Goal: Find specific page/section: Find specific page/section

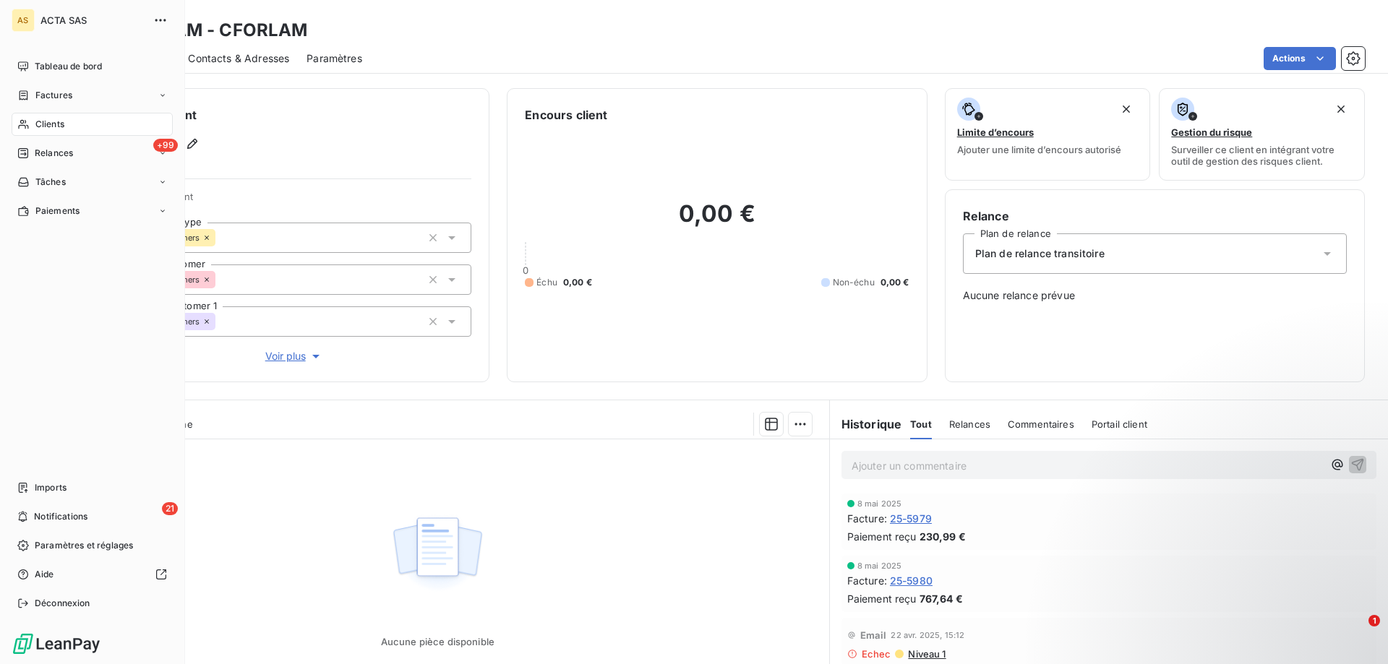
click at [47, 126] on span "Clients" at bounding box center [49, 124] width 29 height 13
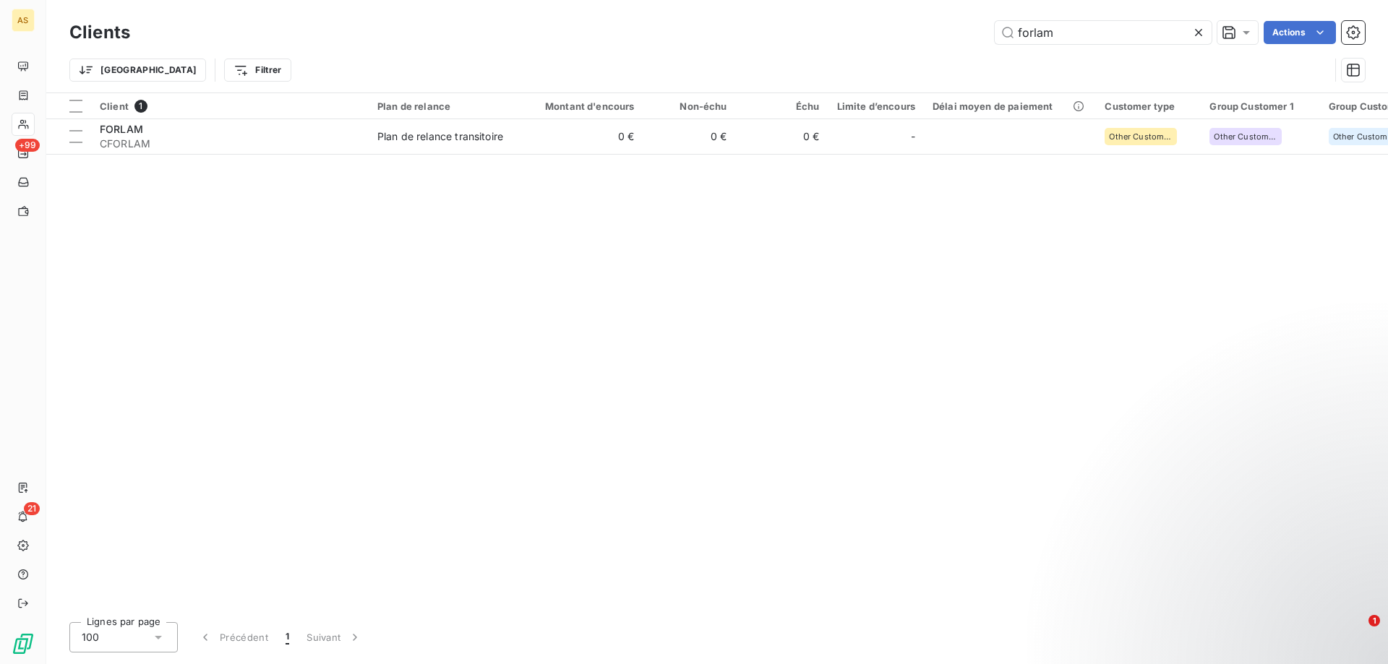
click at [1195, 30] on icon at bounding box center [1198, 32] width 7 height 7
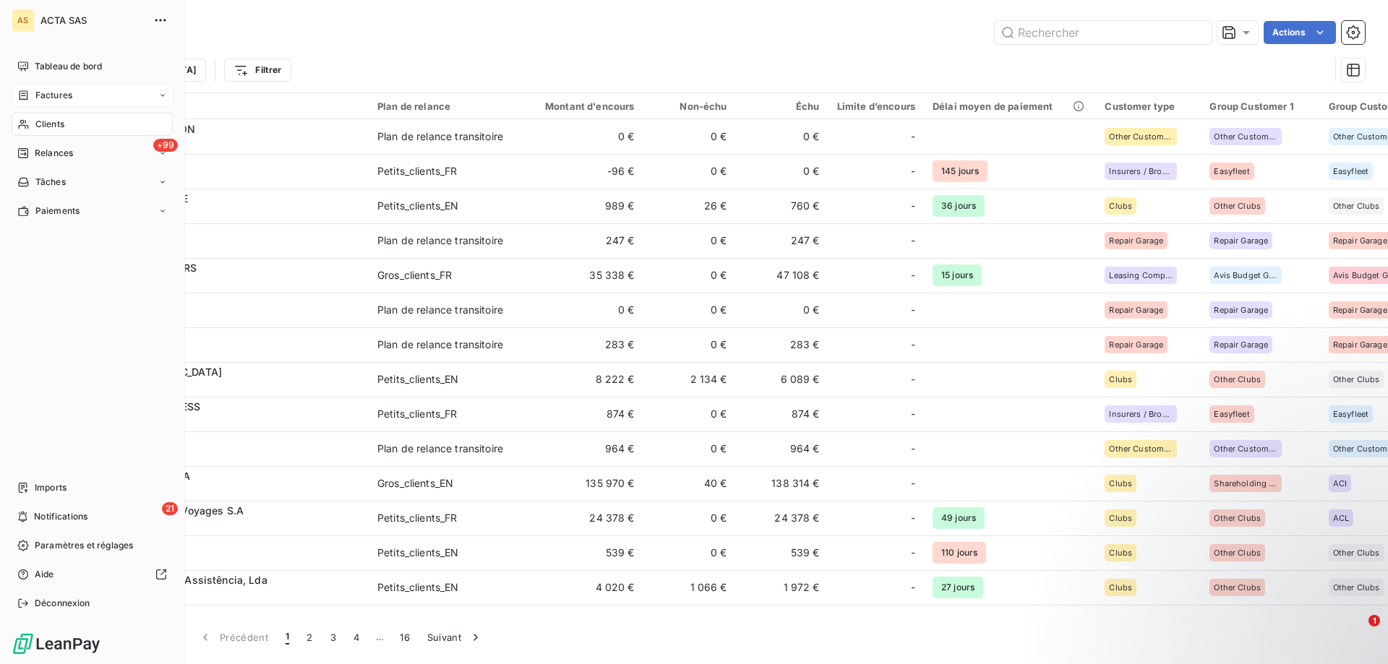
click at [54, 95] on span "Factures" at bounding box center [53, 95] width 37 height 13
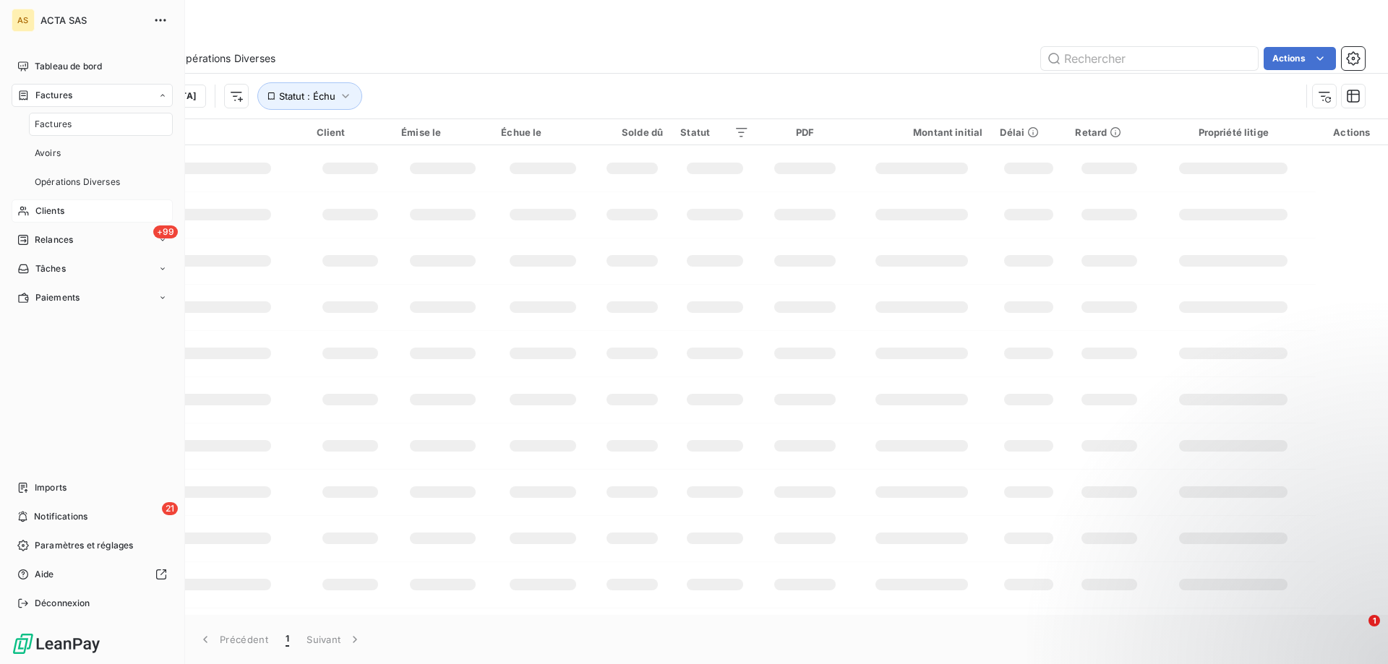
click at [57, 122] on span "Factures" at bounding box center [53, 124] width 37 height 13
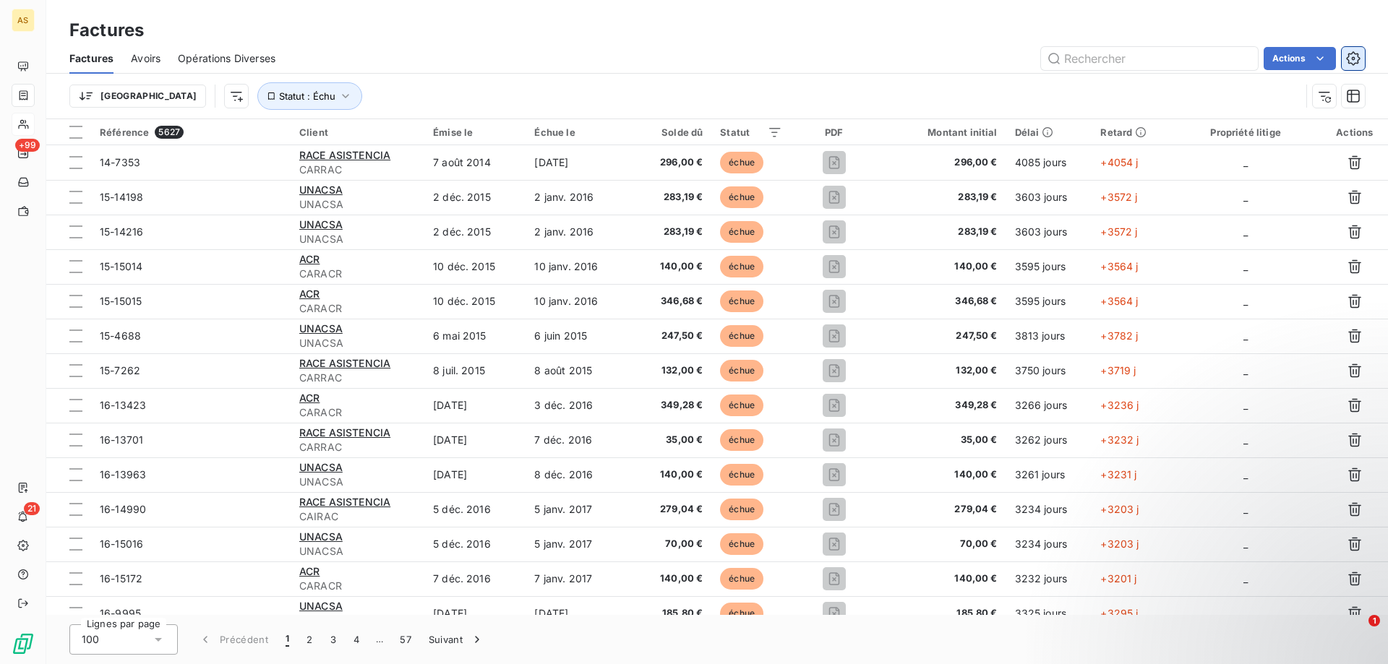
click at [1352, 56] on icon "button" at bounding box center [1353, 58] width 14 height 14
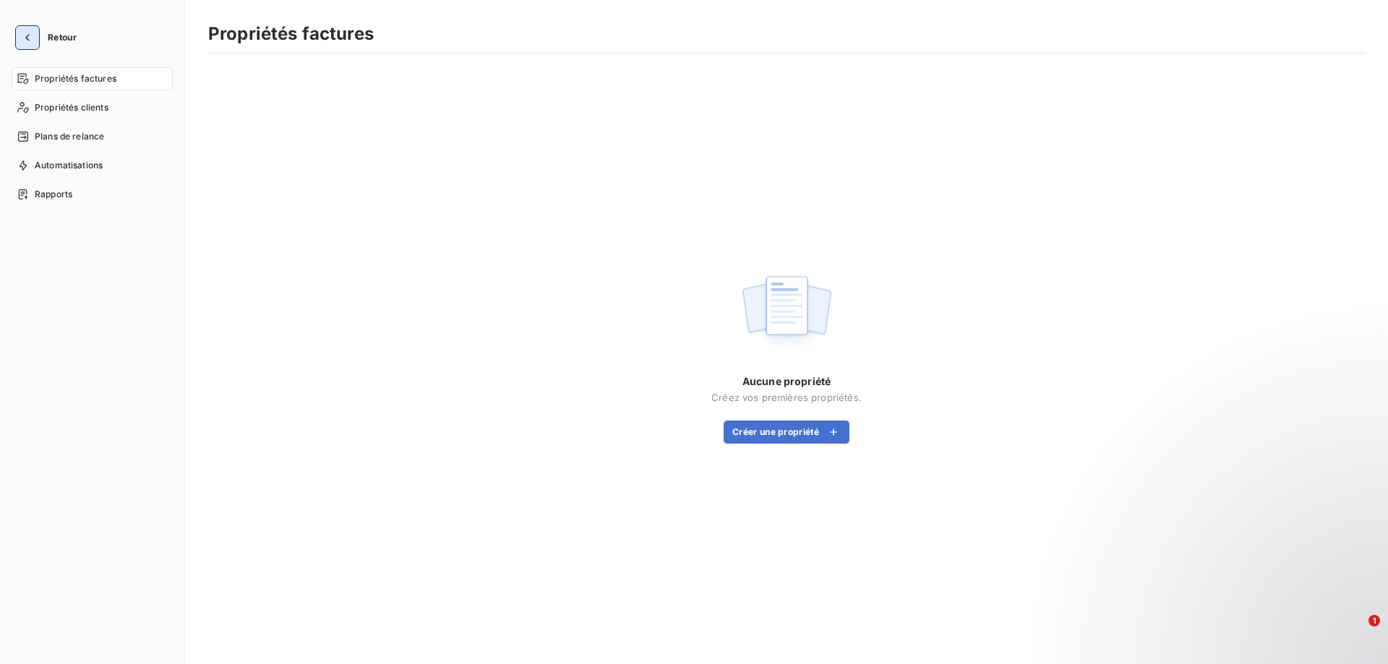
click at [33, 37] on icon "button" at bounding box center [27, 37] width 14 height 14
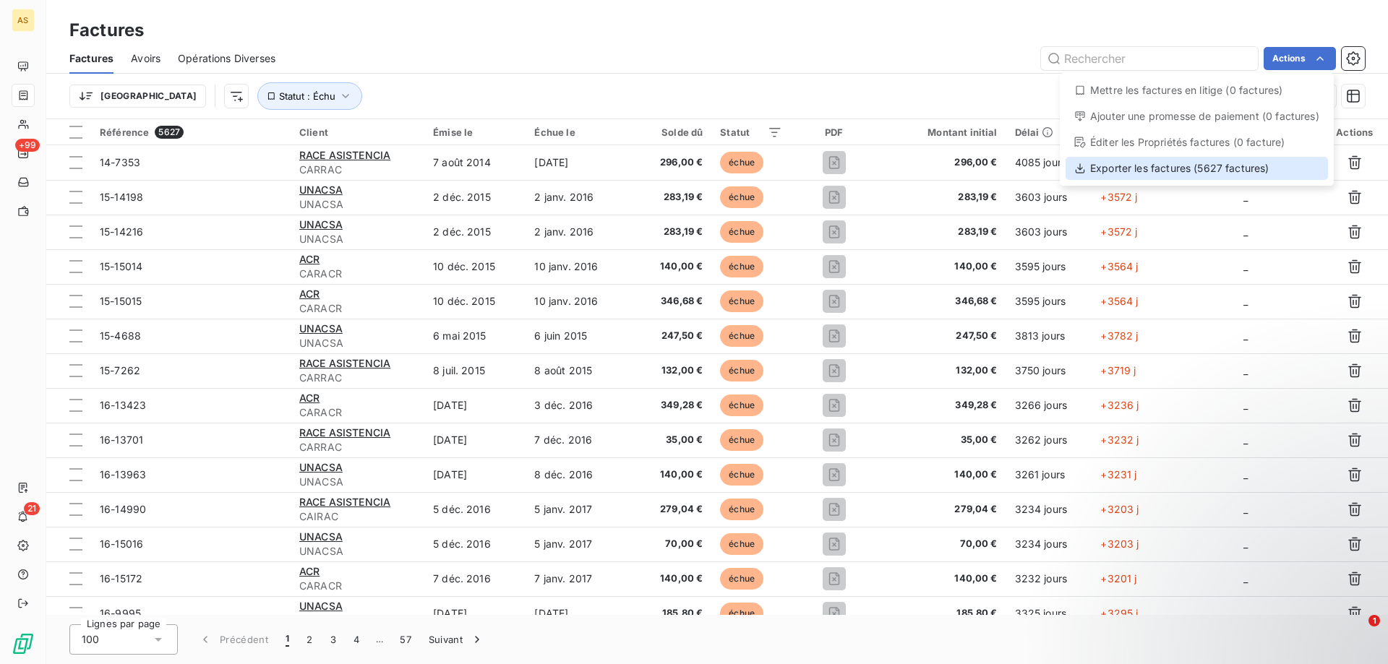
click at [1147, 166] on div "Exporter les factures (5627 factures)" at bounding box center [1197, 168] width 262 height 23
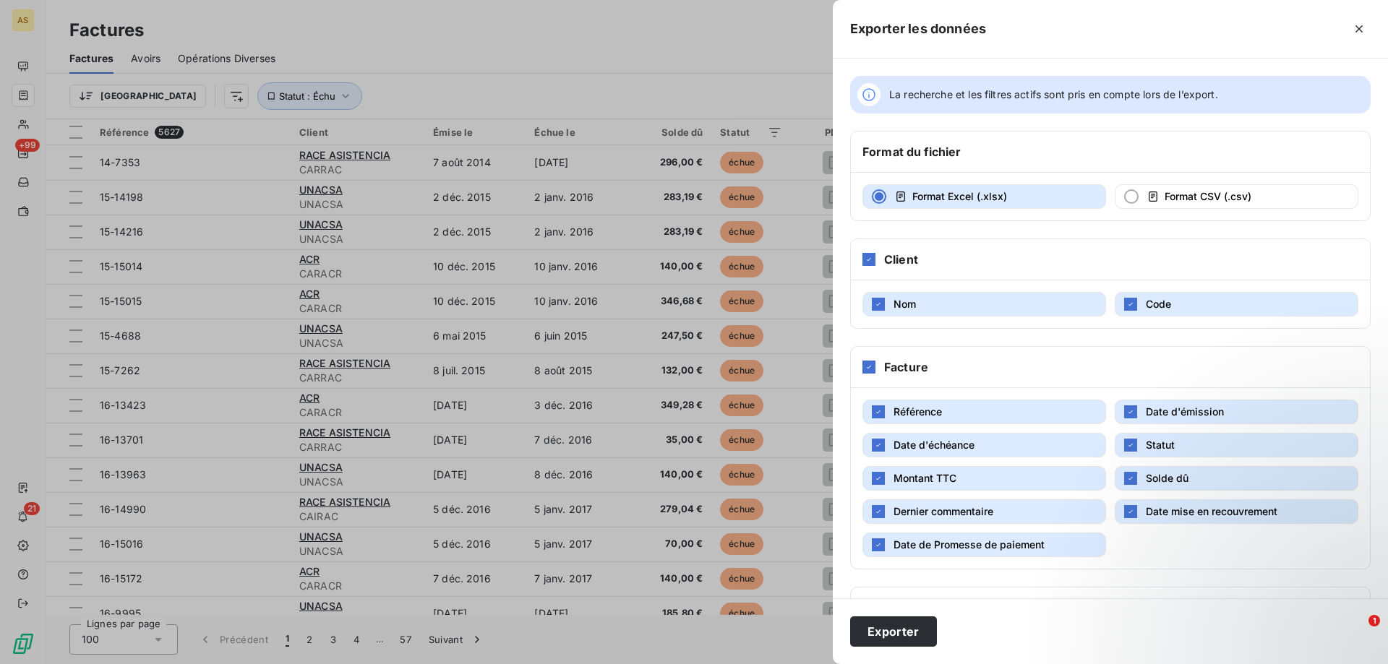
click at [1149, 339] on div "La recherche et les filtres actifs sont pris en compte lors de l’export. Format…" at bounding box center [1110, 329] width 555 height 540
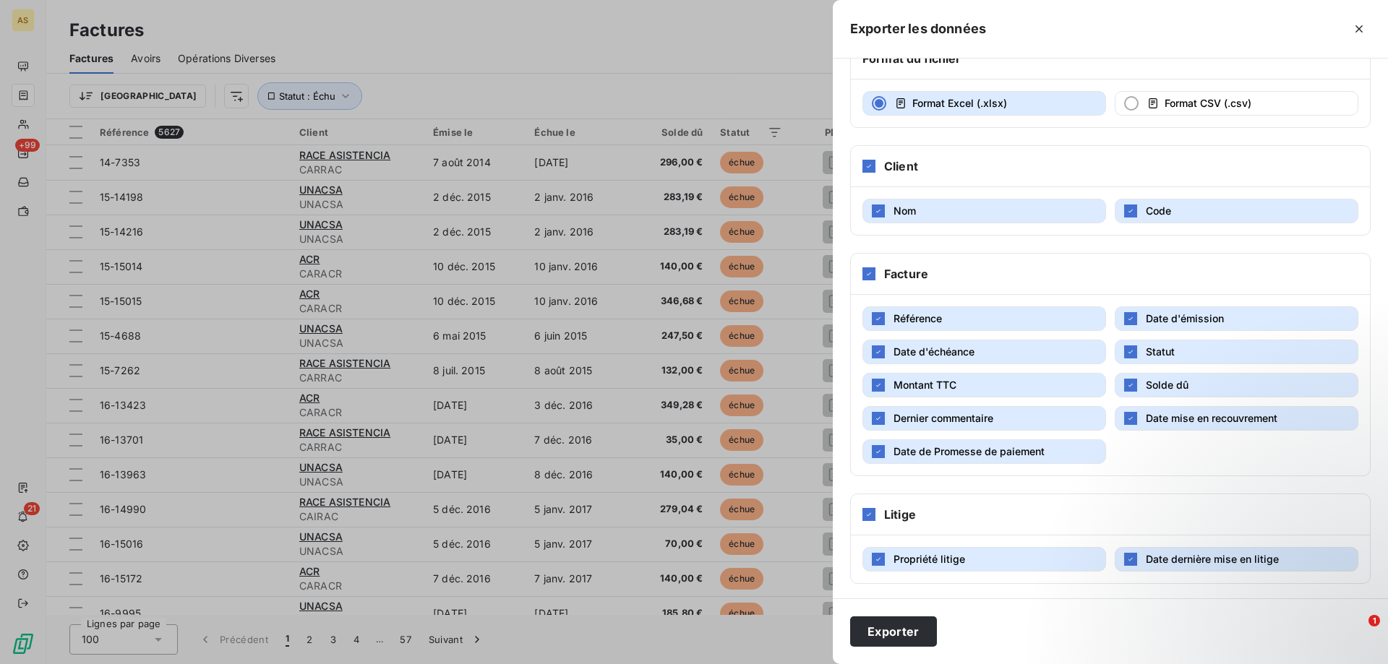
scroll to position [96, 0]
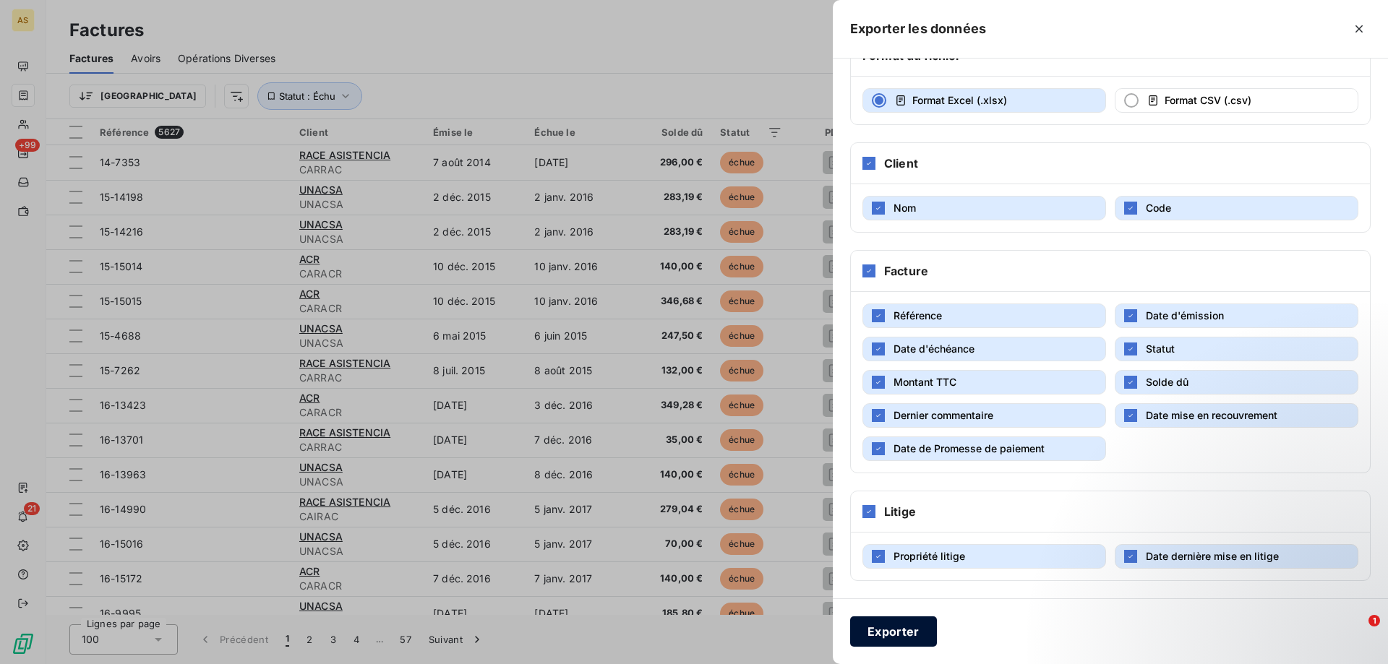
click at [898, 632] on button "Exporter" at bounding box center [893, 632] width 87 height 30
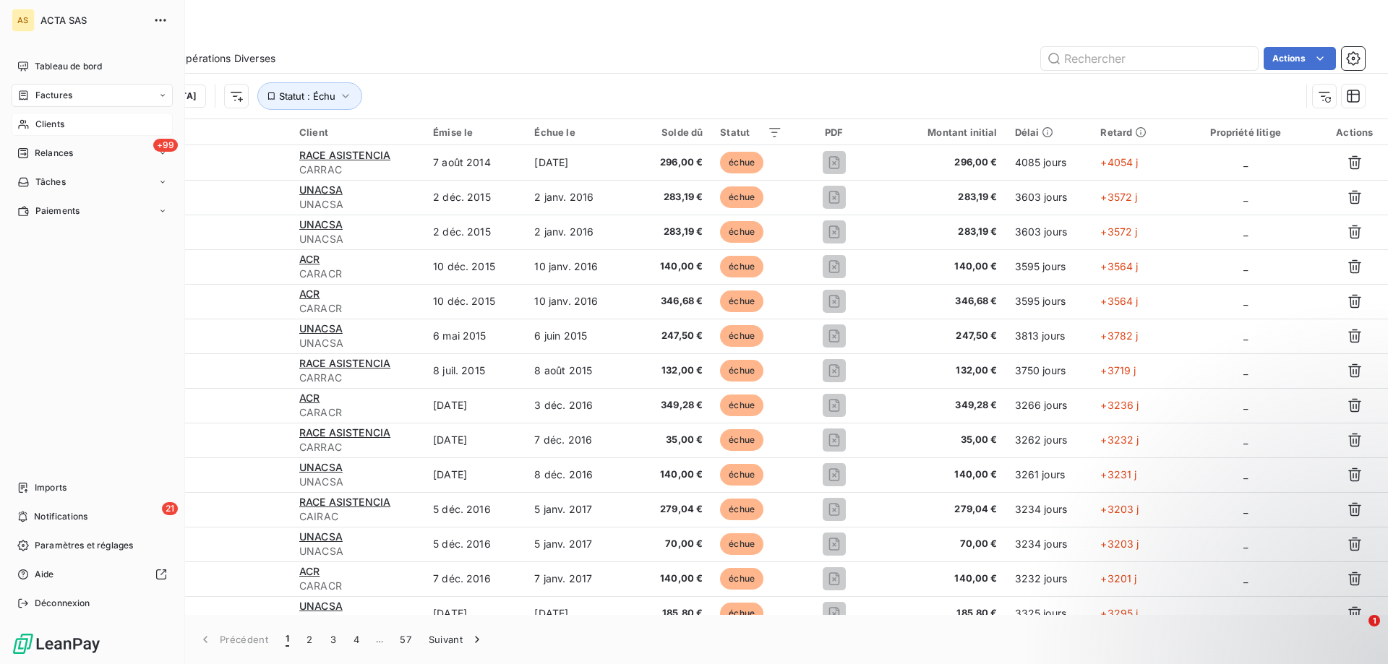
click at [34, 121] on div "Clients" at bounding box center [92, 124] width 161 height 23
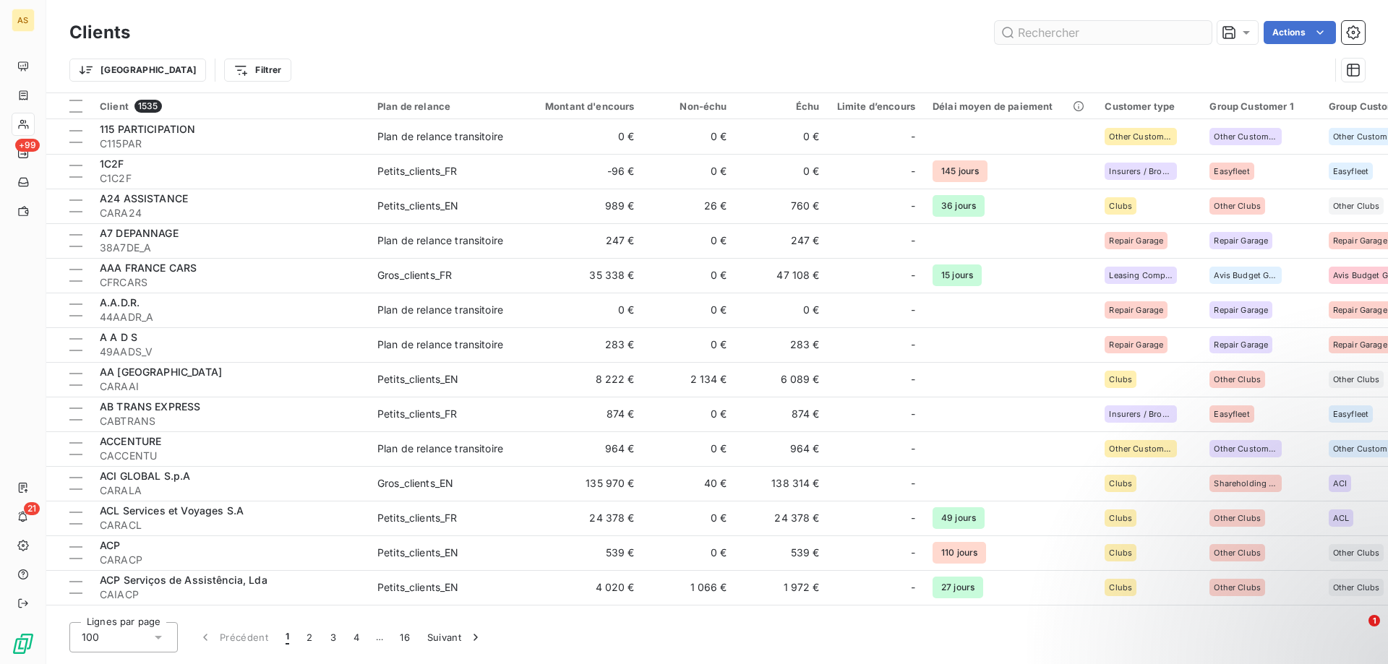
click at [1133, 30] on input "text" at bounding box center [1103, 32] width 217 height 23
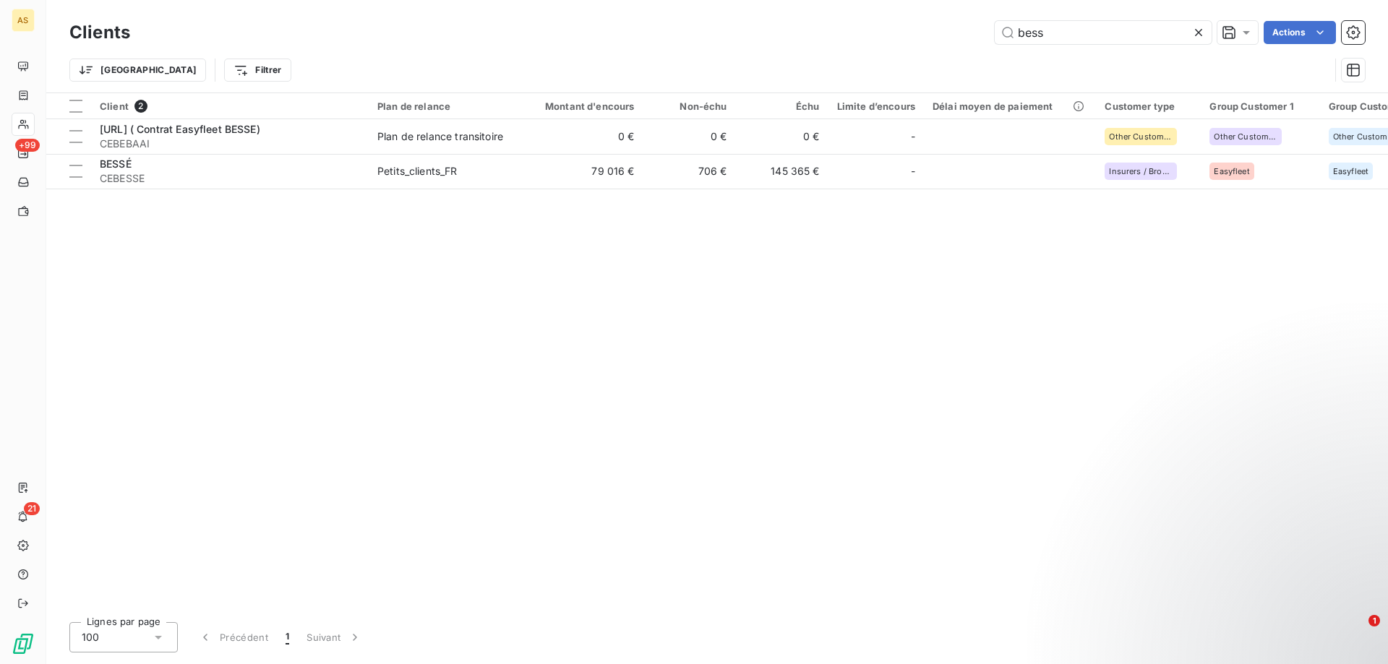
type input "bess"
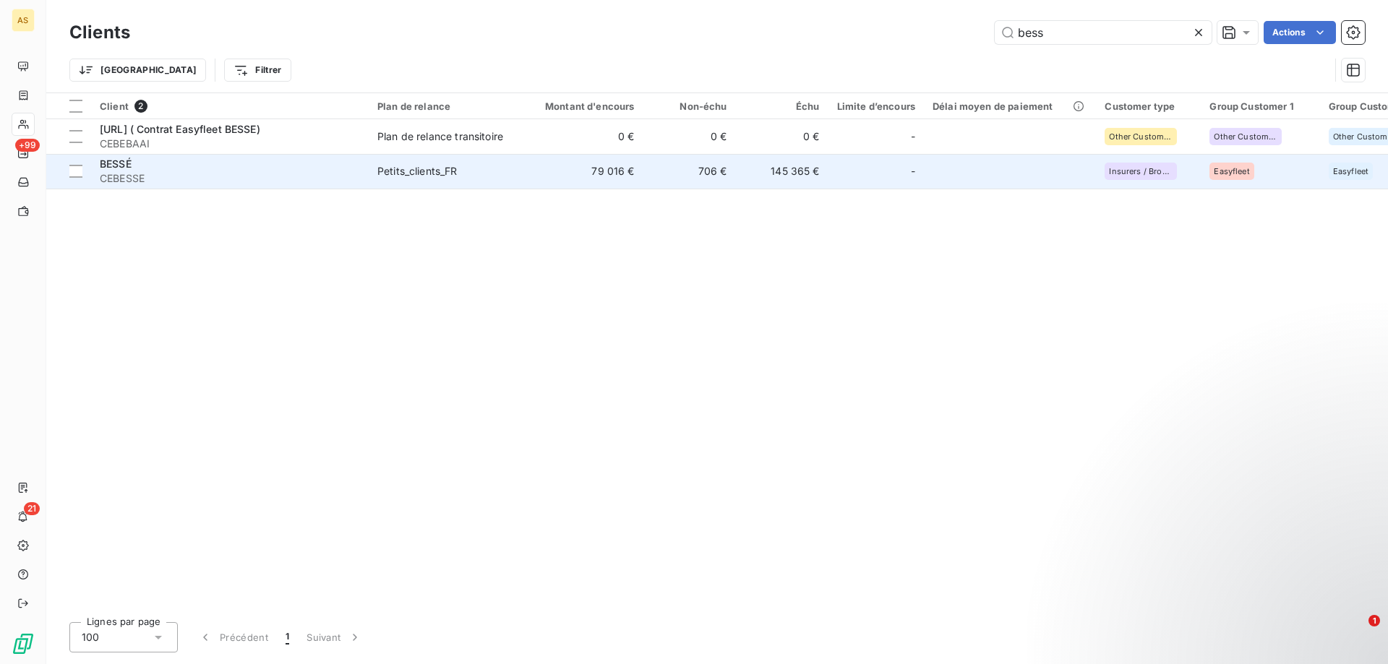
click at [406, 170] on div "Petits_clients_FR" at bounding box center [417, 171] width 80 height 14
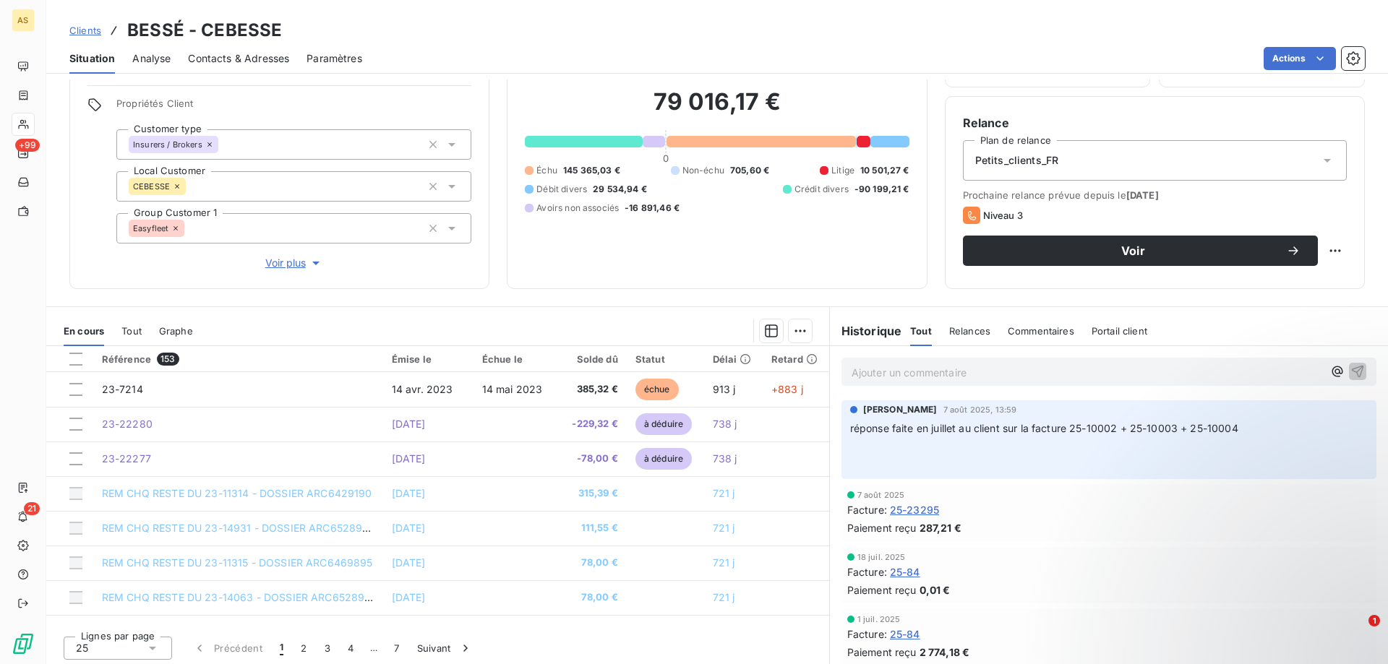
scroll to position [97, 0]
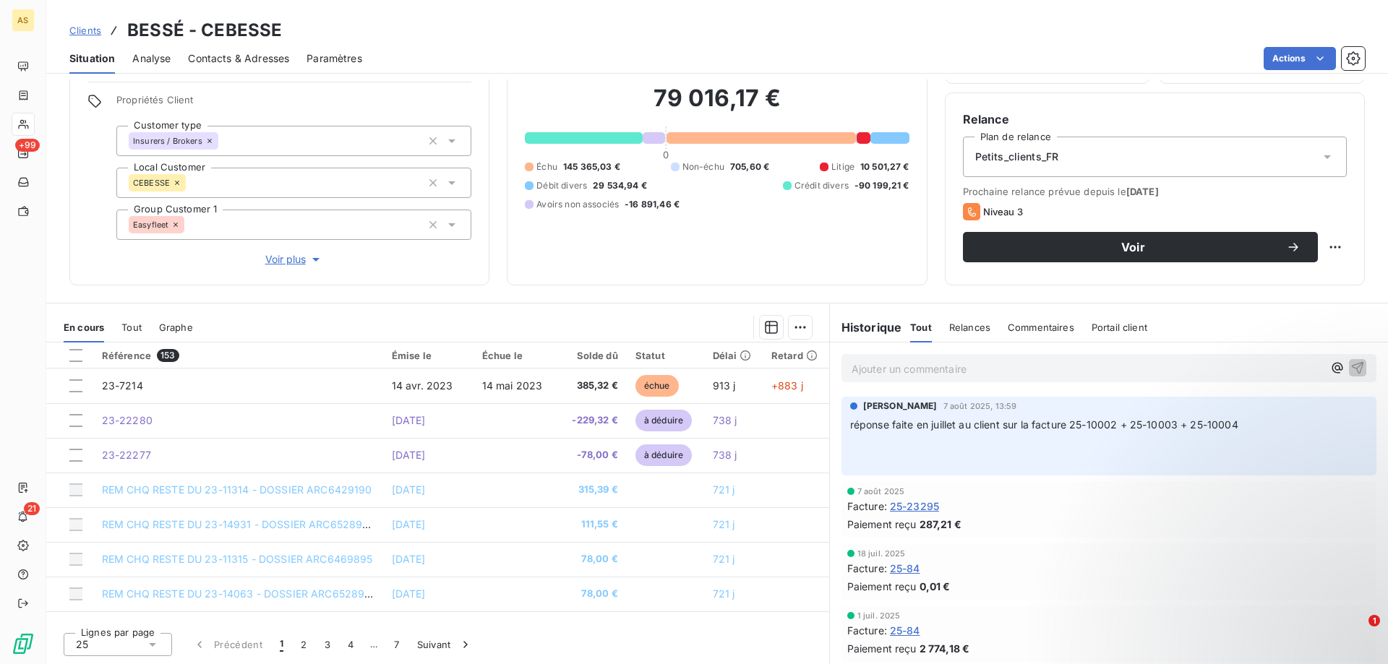
click at [80, 34] on span "Clients" at bounding box center [85, 31] width 32 height 12
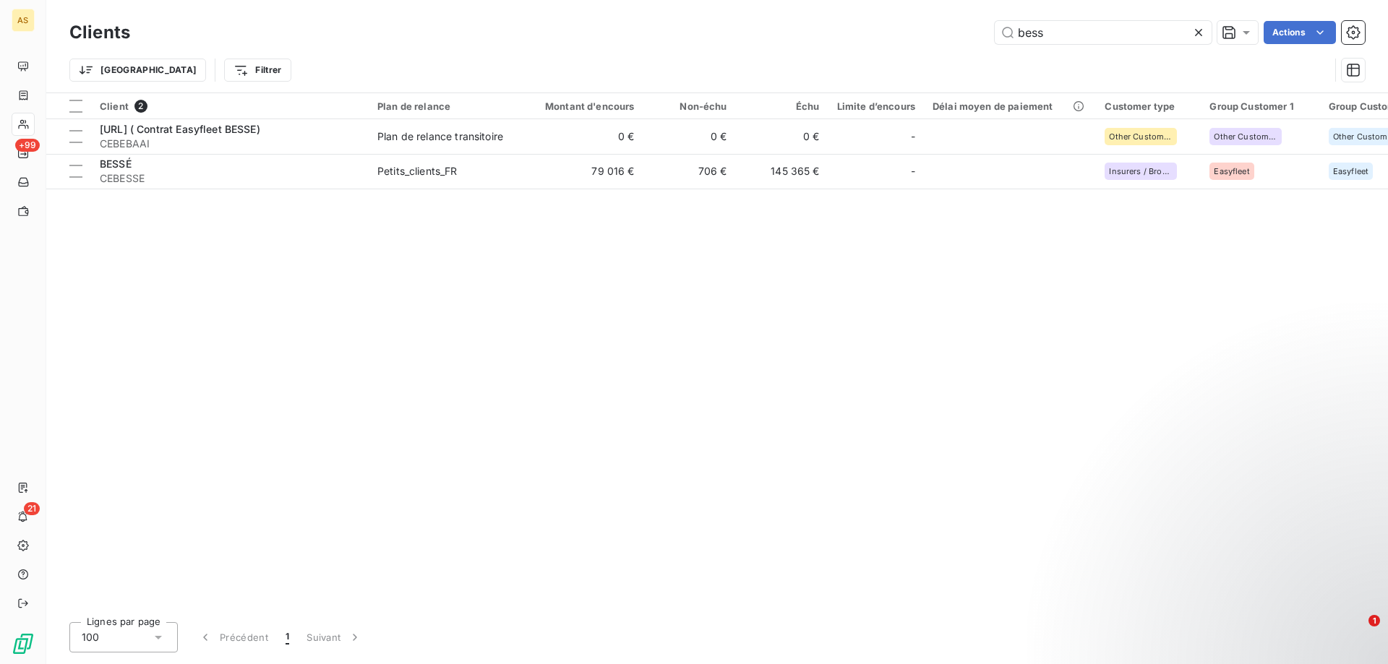
click at [1198, 30] on icon at bounding box center [1199, 32] width 14 height 14
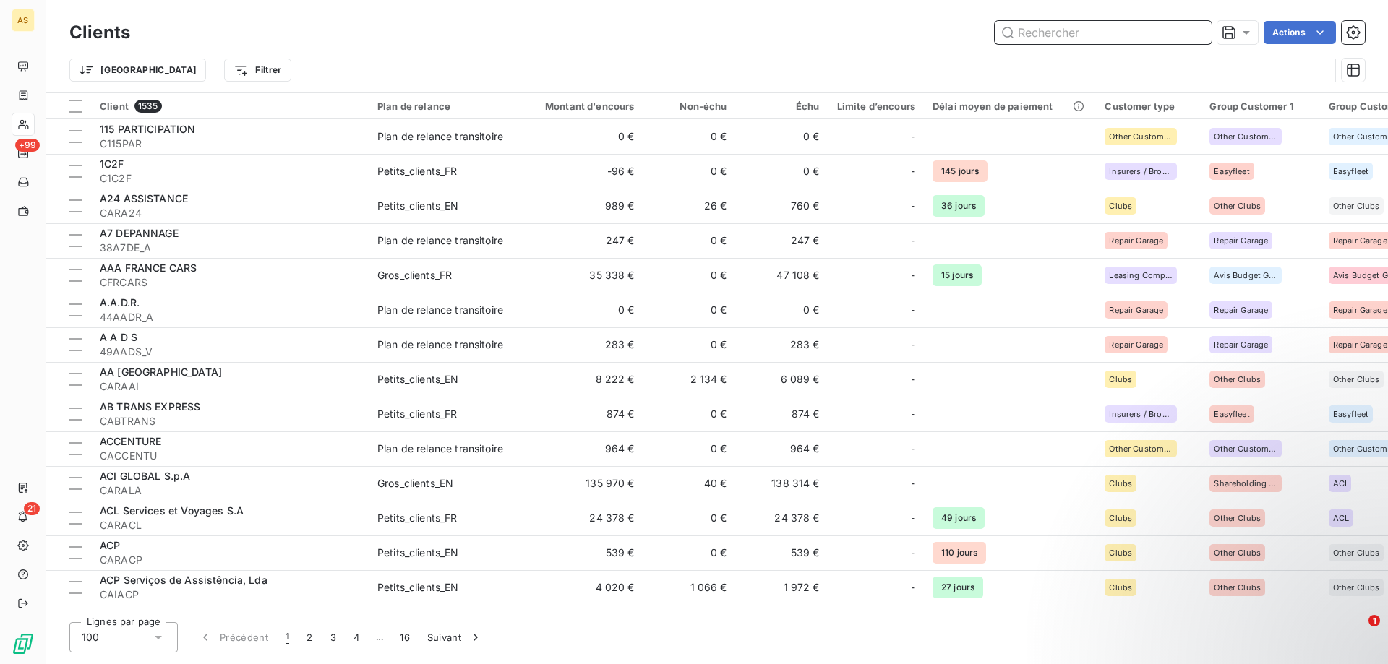
click at [1033, 35] on input "text" at bounding box center [1103, 32] width 217 height 23
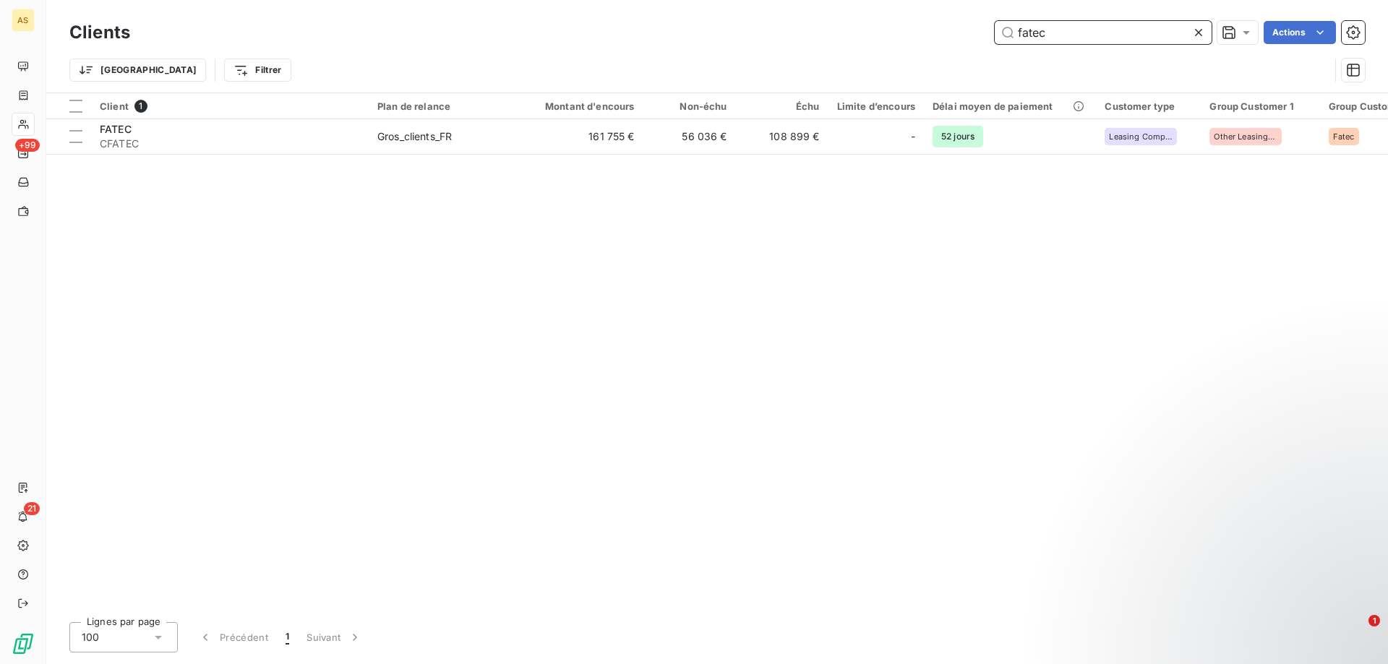
type input "fatec"
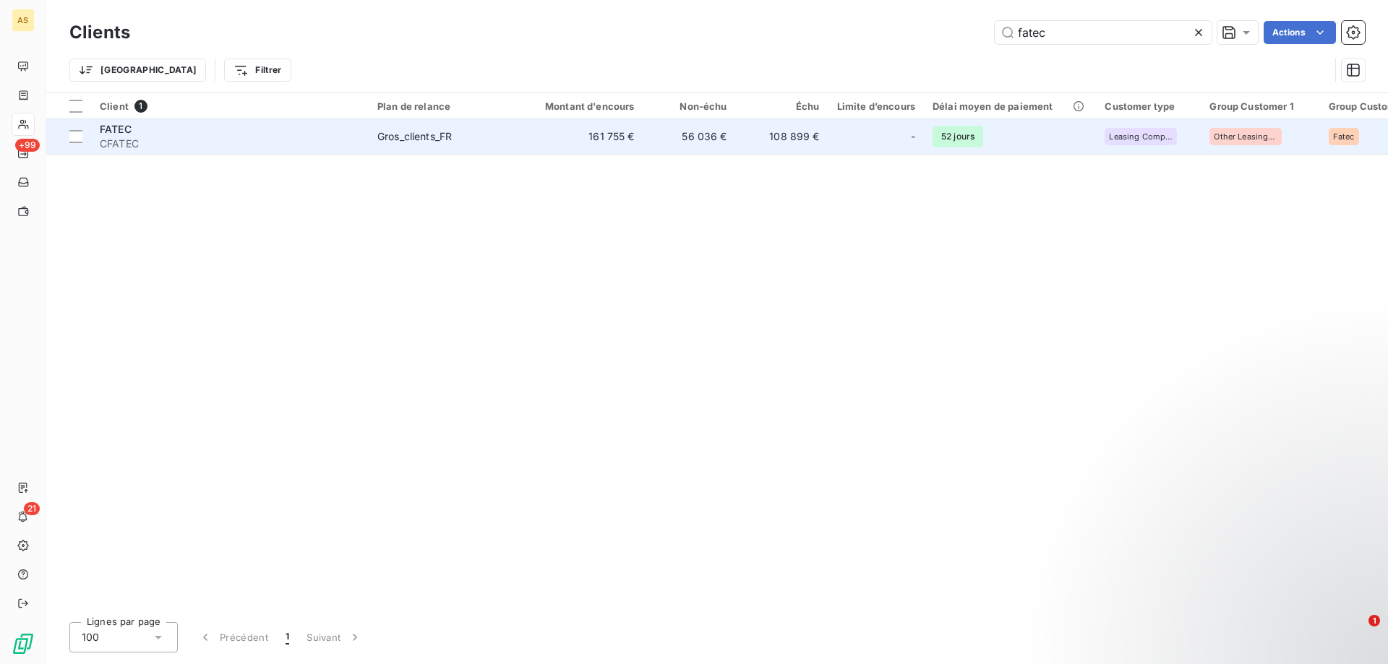
click at [398, 144] on td "Gros_clients_FR" at bounding box center [444, 136] width 150 height 35
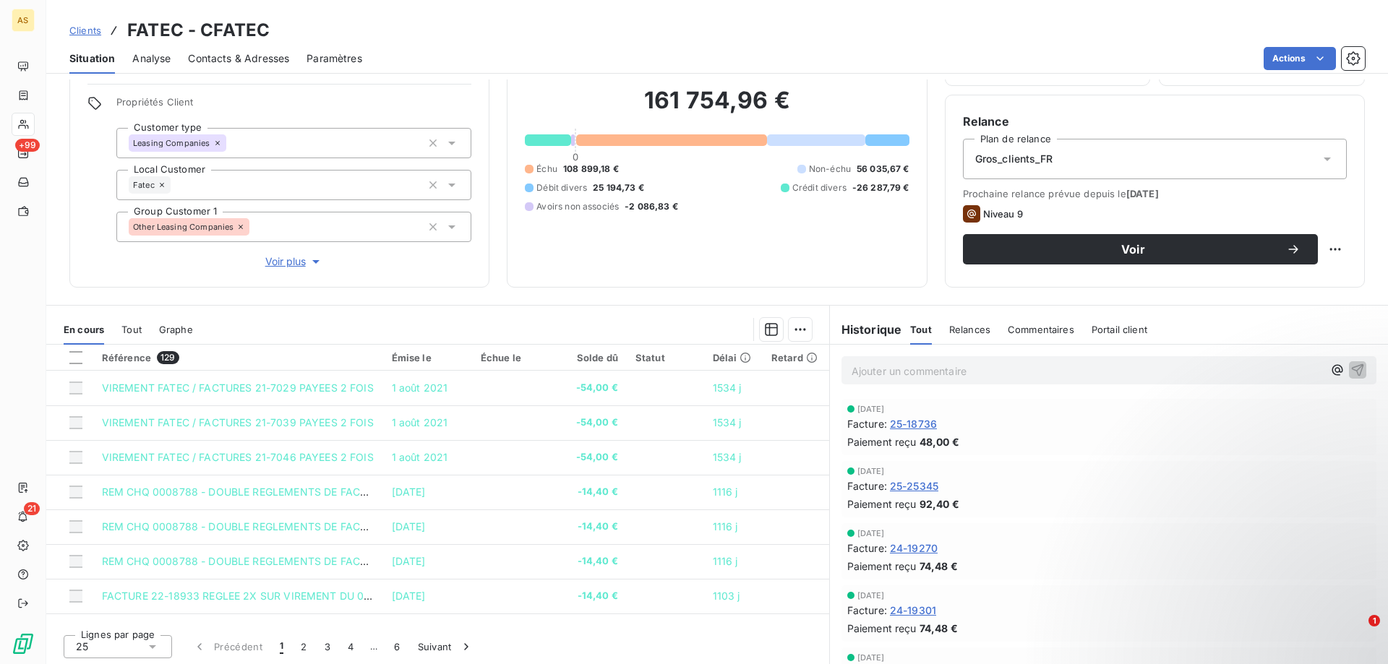
scroll to position [97, 0]
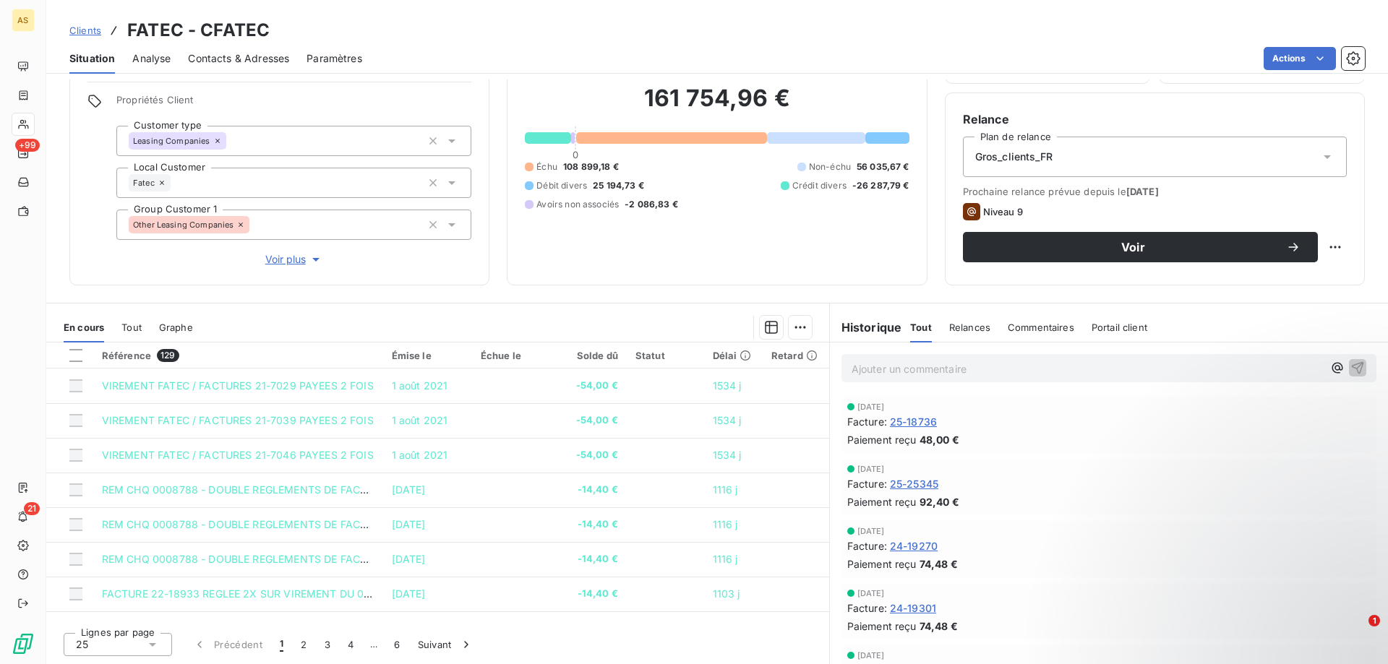
click at [960, 327] on span "Relances" at bounding box center [969, 328] width 41 height 12
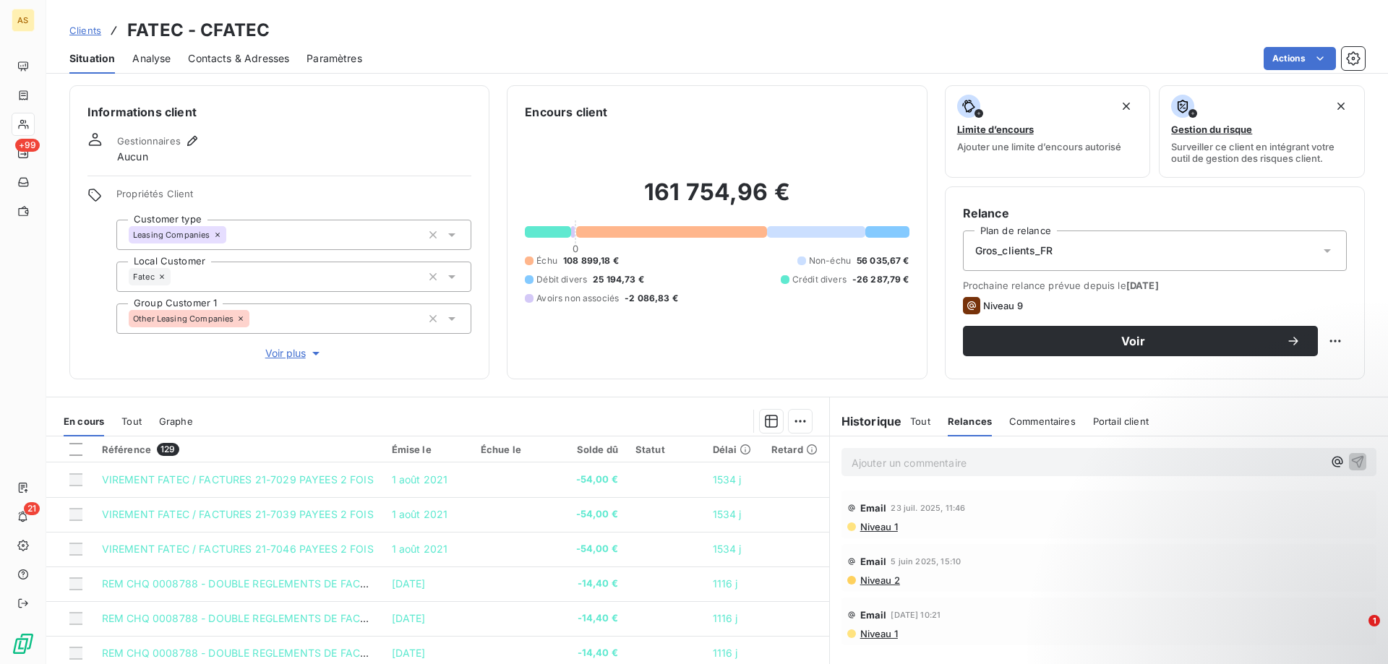
scroll to position [0, 0]
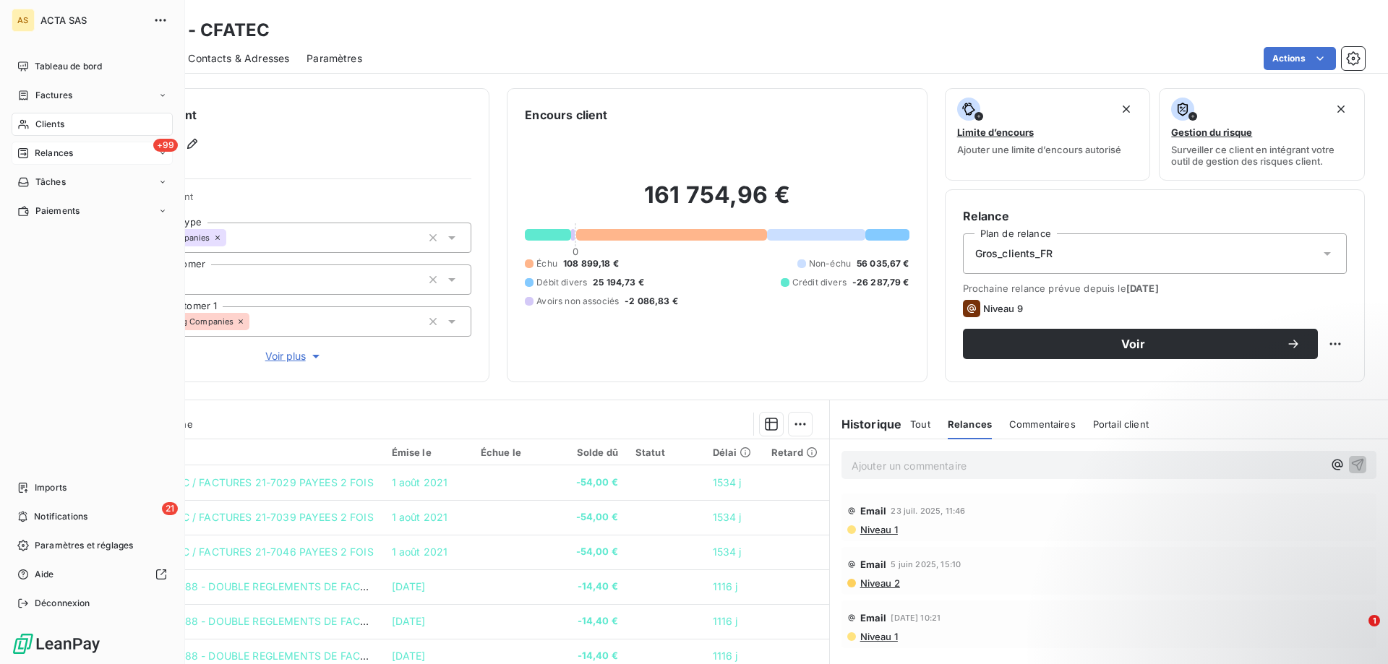
click at [22, 156] on icon at bounding box center [23, 153] width 12 height 12
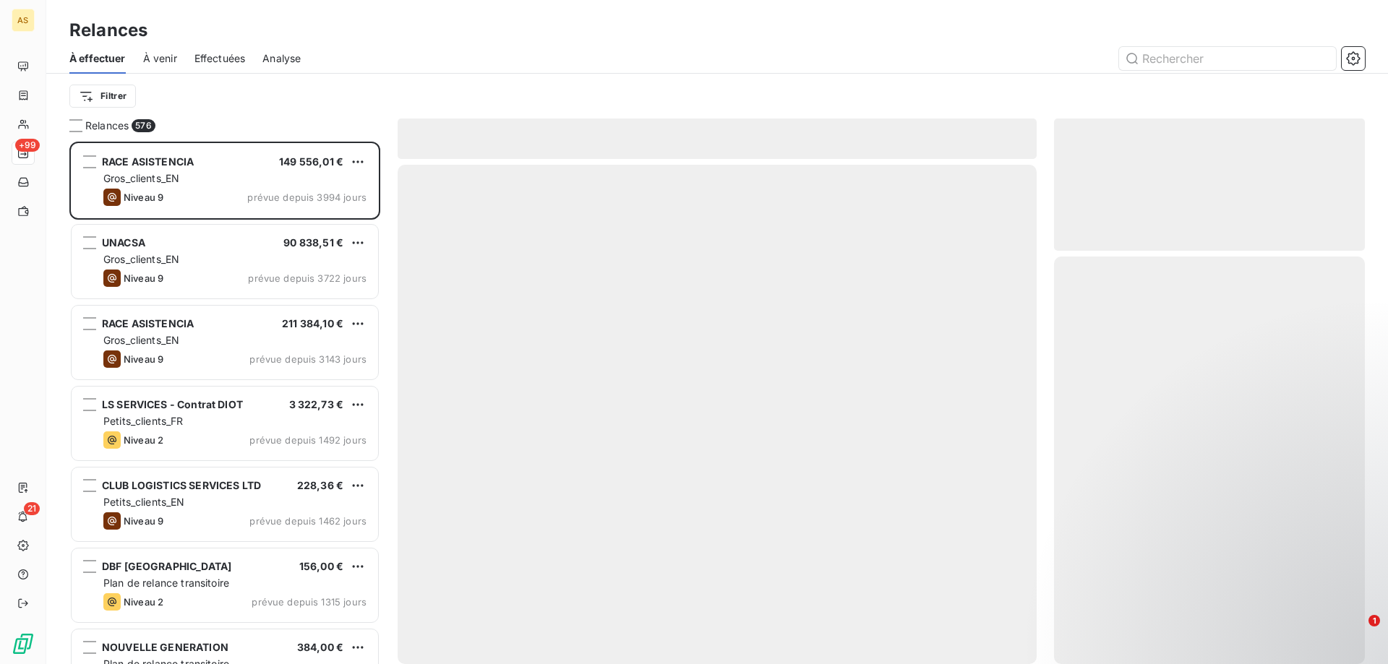
scroll to position [512, 300]
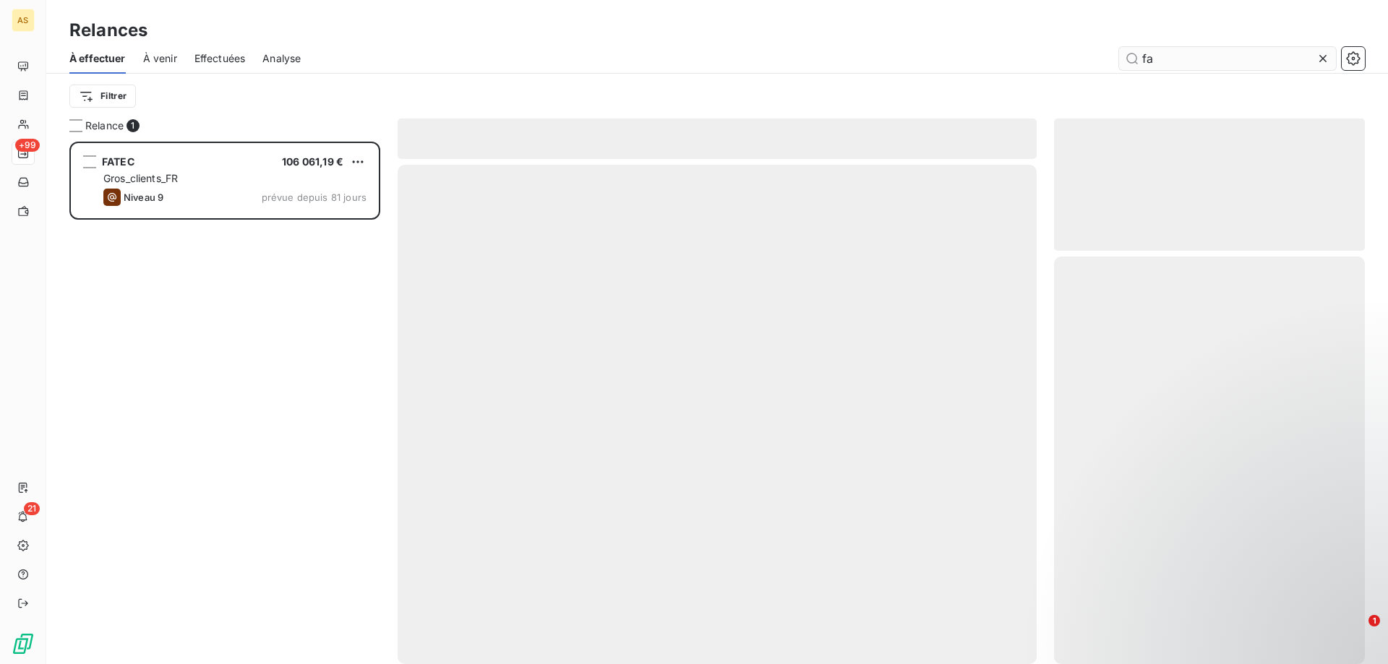
type input "f"
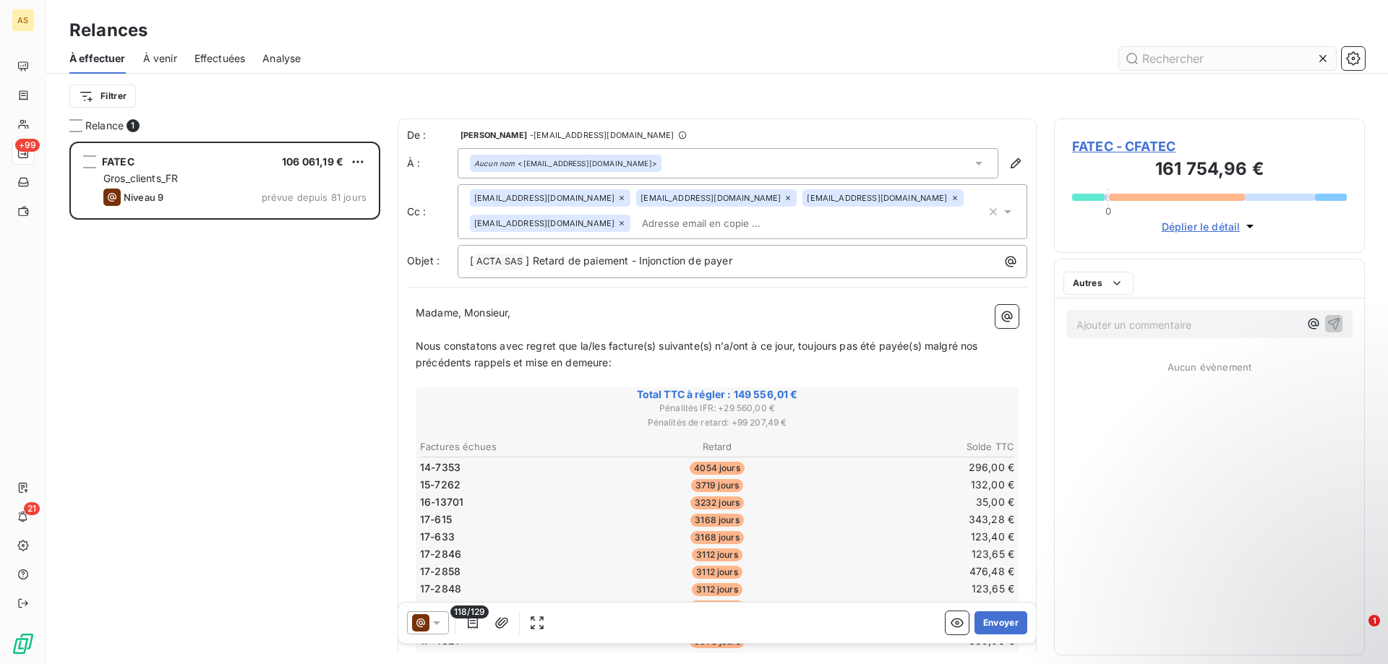
scroll to position [512, 300]
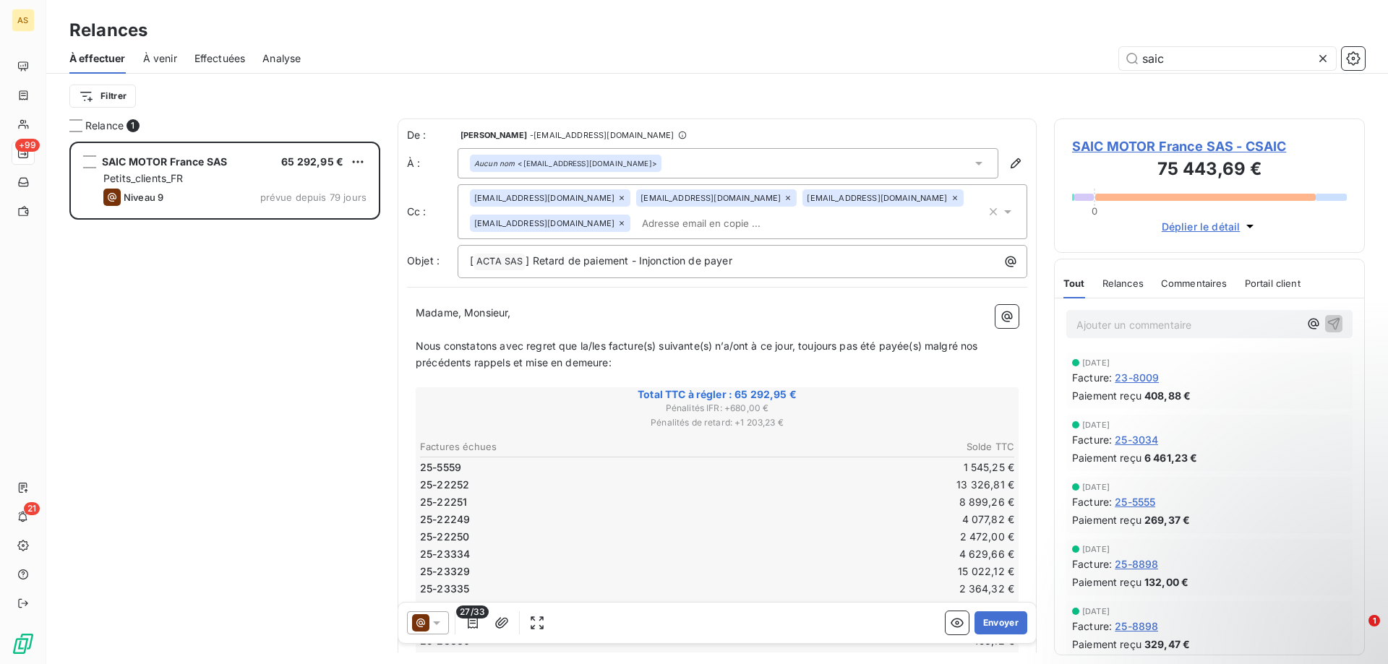
type input "saic"
click at [970, 571] on td "15 022,12 €" at bounding box center [866, 572] width 297 height 16
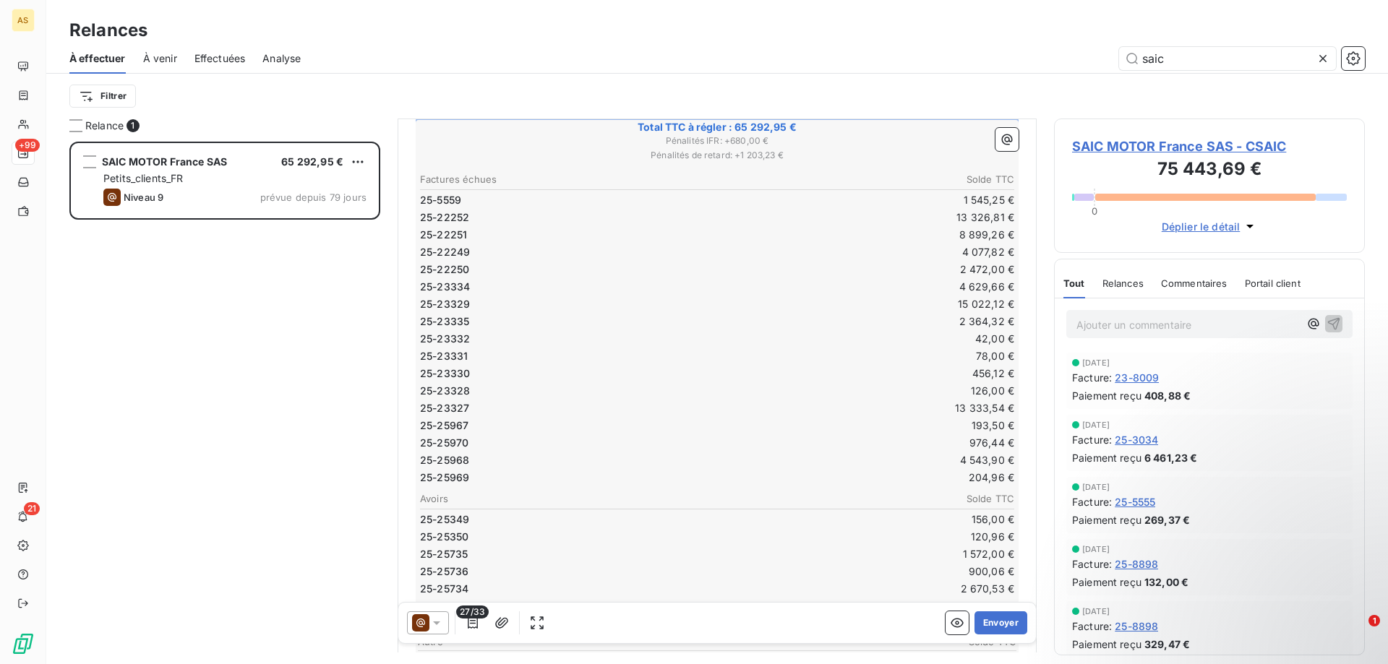
scroll to position [290, 0]
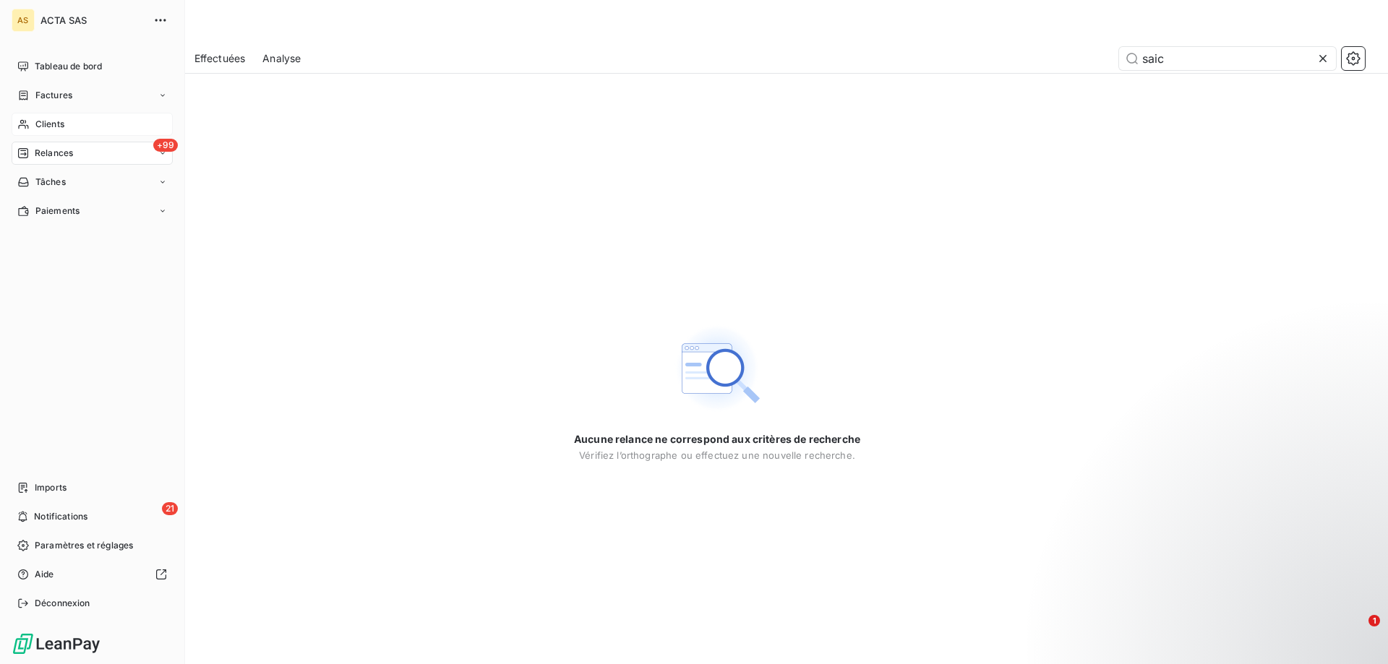
click at [43, 117] on div "Clients" at bounding box center [92, 124] width 161 height 23
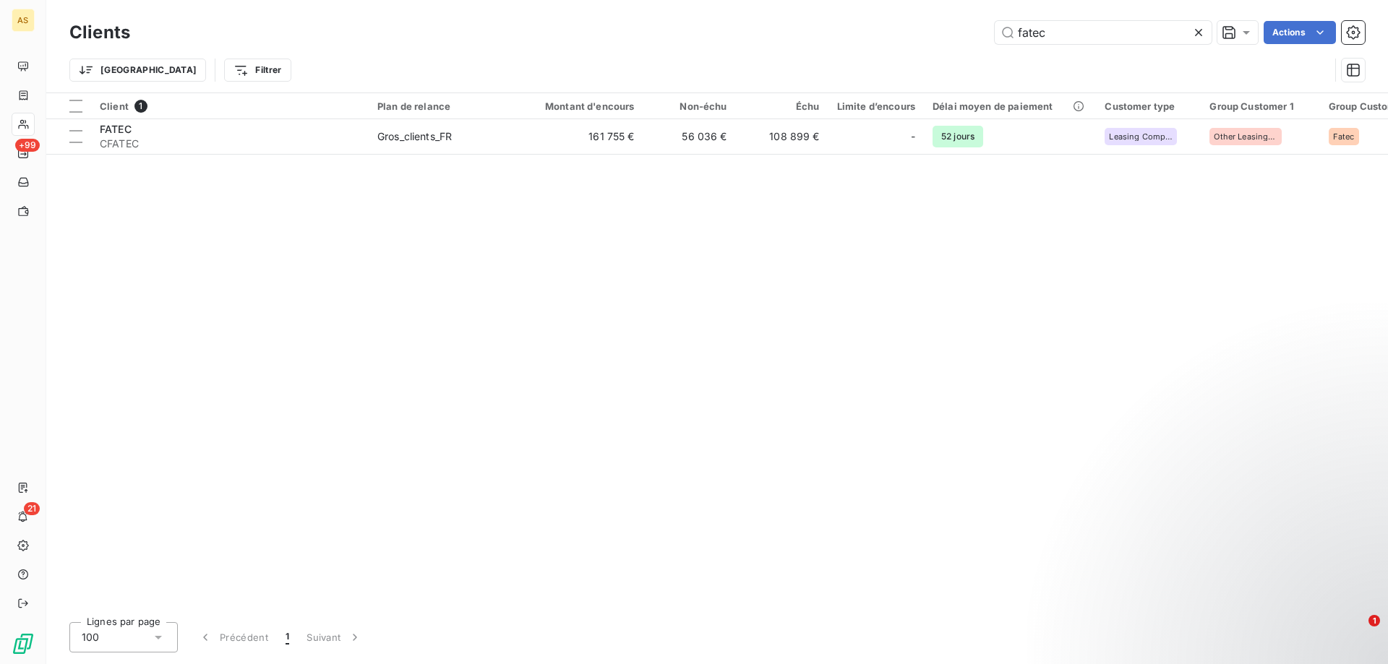
drag, startPoint x: 1124, startPoint y: 32, endPoint x: 803, endPoint y: 20, distance: 321.3
click at [803, 20] on div "Clients fatec Actions" at bounding box center [717, 32] width 1296 height 30
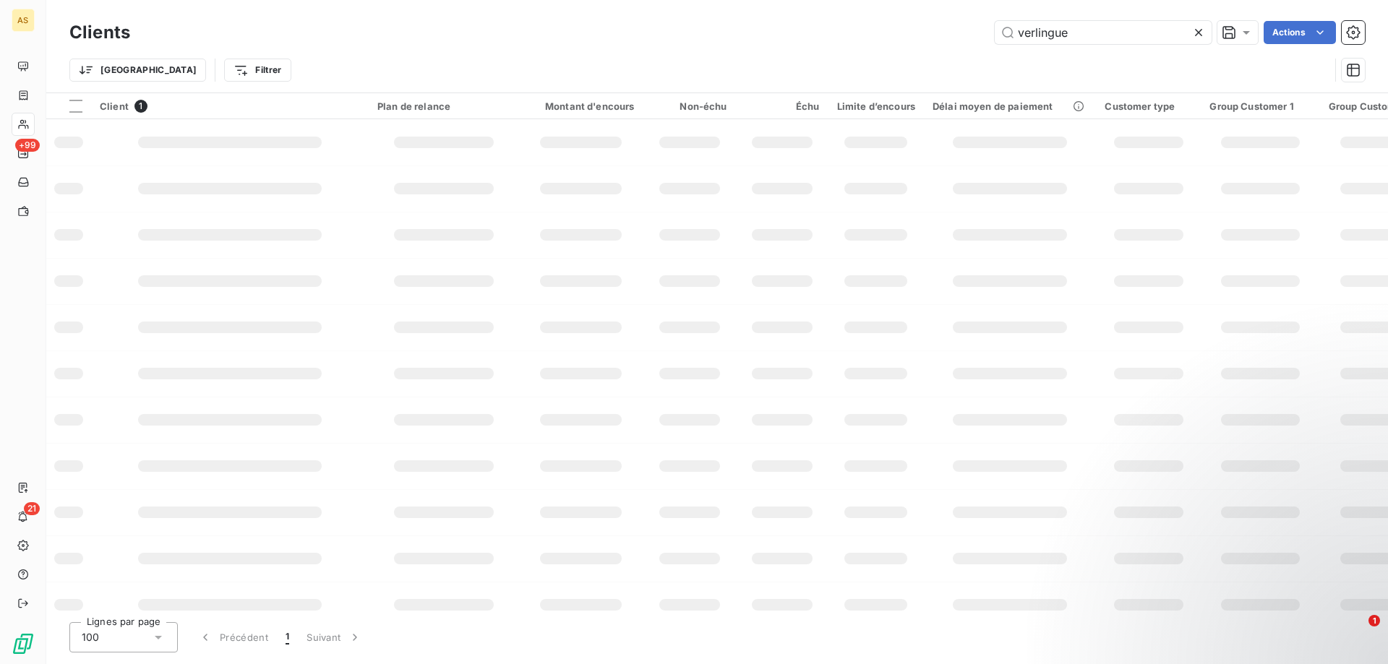
type input "verlingue"
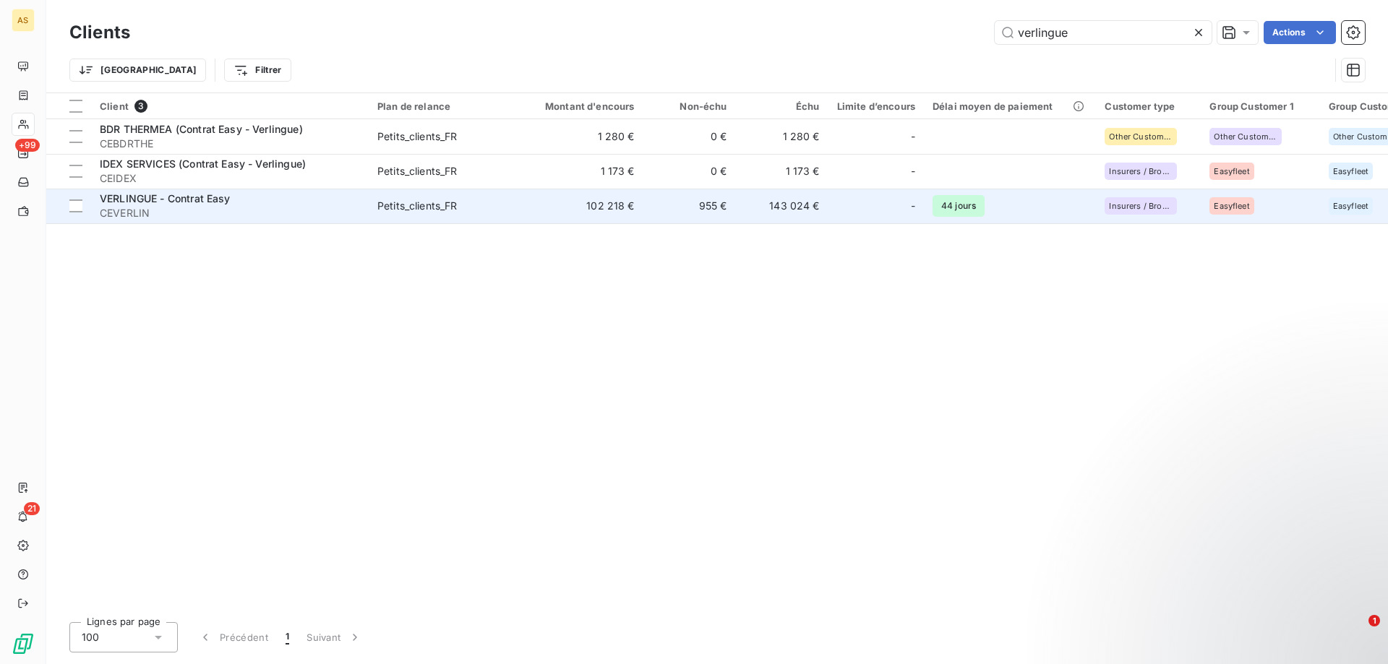
click at [805, 213] on td "143 024 €" at bounding box center [782, 206] width 93 height 35
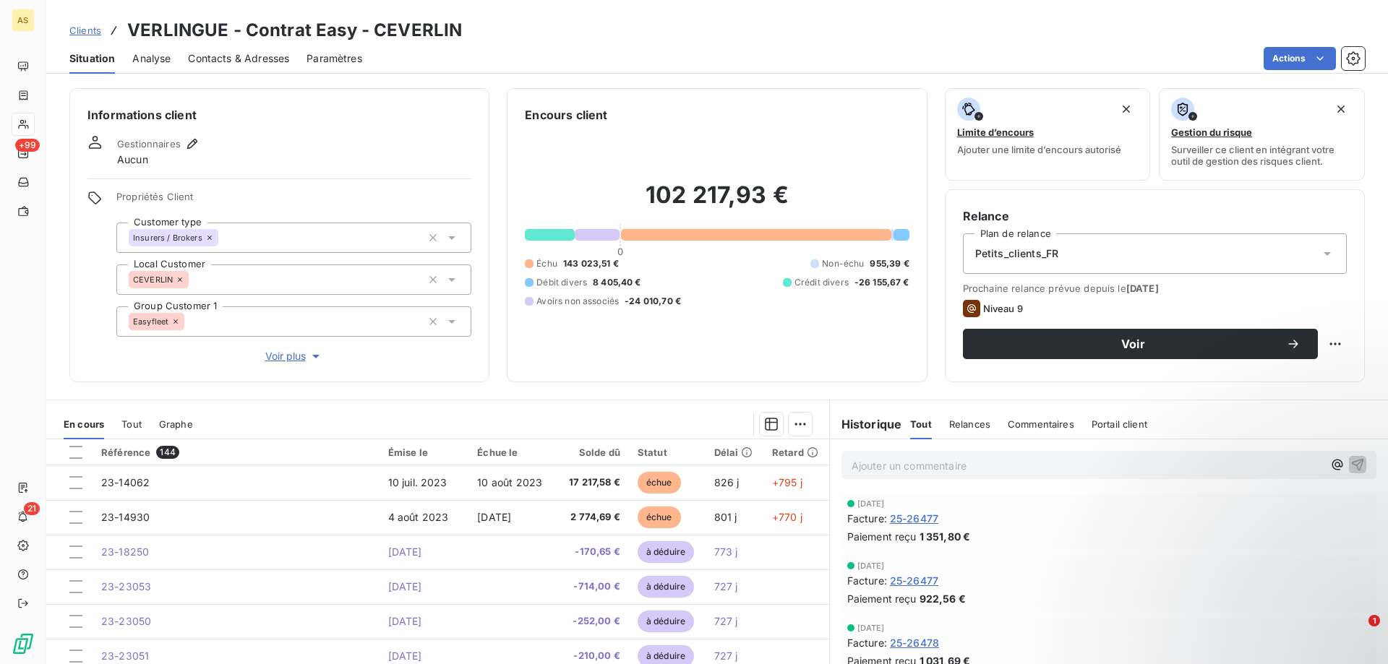
click at [90, 31] on span "Clients" at bounding box center [85, 31] width 32 height 12
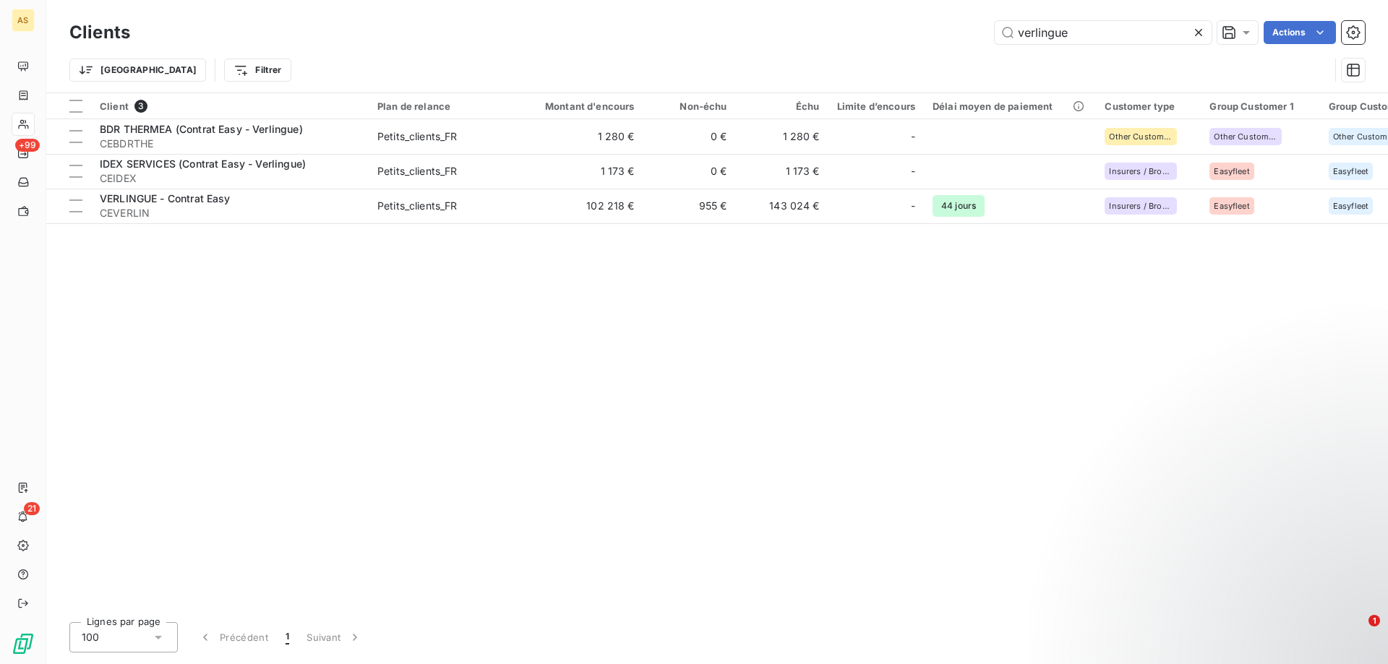
drag, startPoint x: 1091, startPoint y: 32, endPoint x: 829, endPoint y: -4, distance: 264.1
click at [829, 0] on html "AS +99 21 Clients verlingue Actions Trier Filtrer Client 3 Plan de relance Mont…" at bounding box center [694, 332] width 1388 height 664
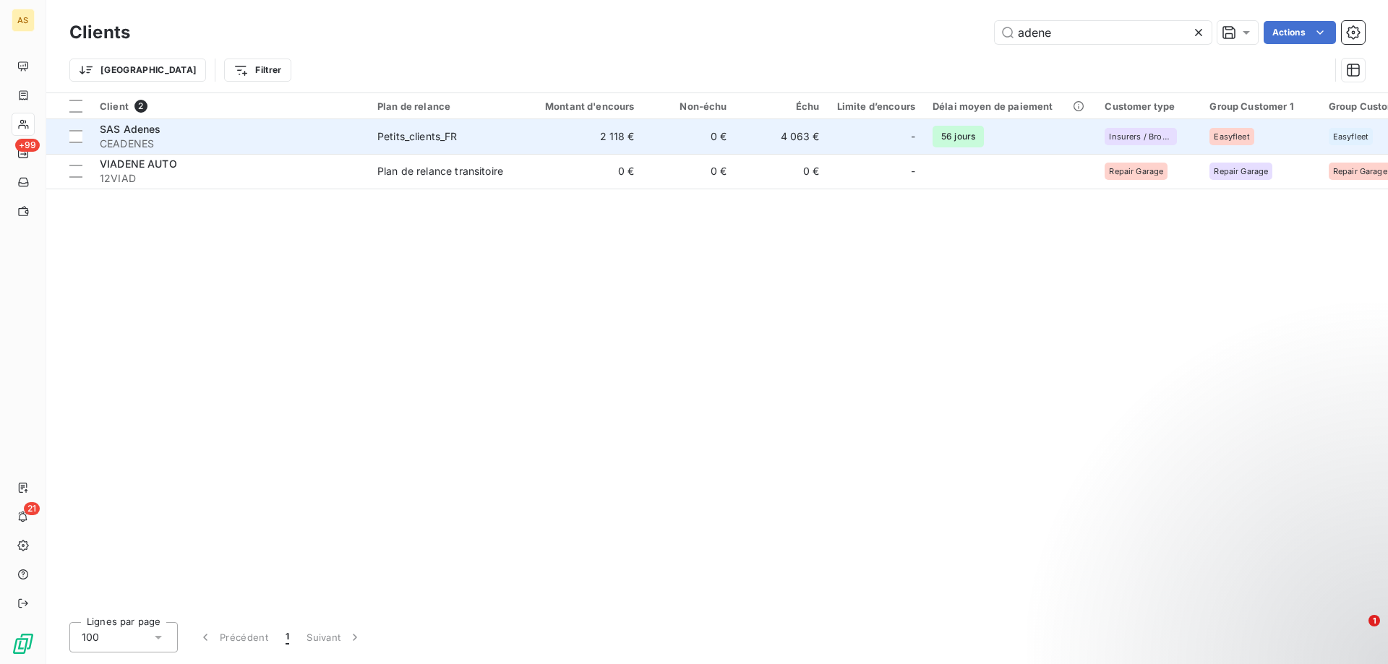
type input "adene"
click at [406, 140] on div "Petits_clients_FR" at bounding box center [417, 136] width 80 height 14
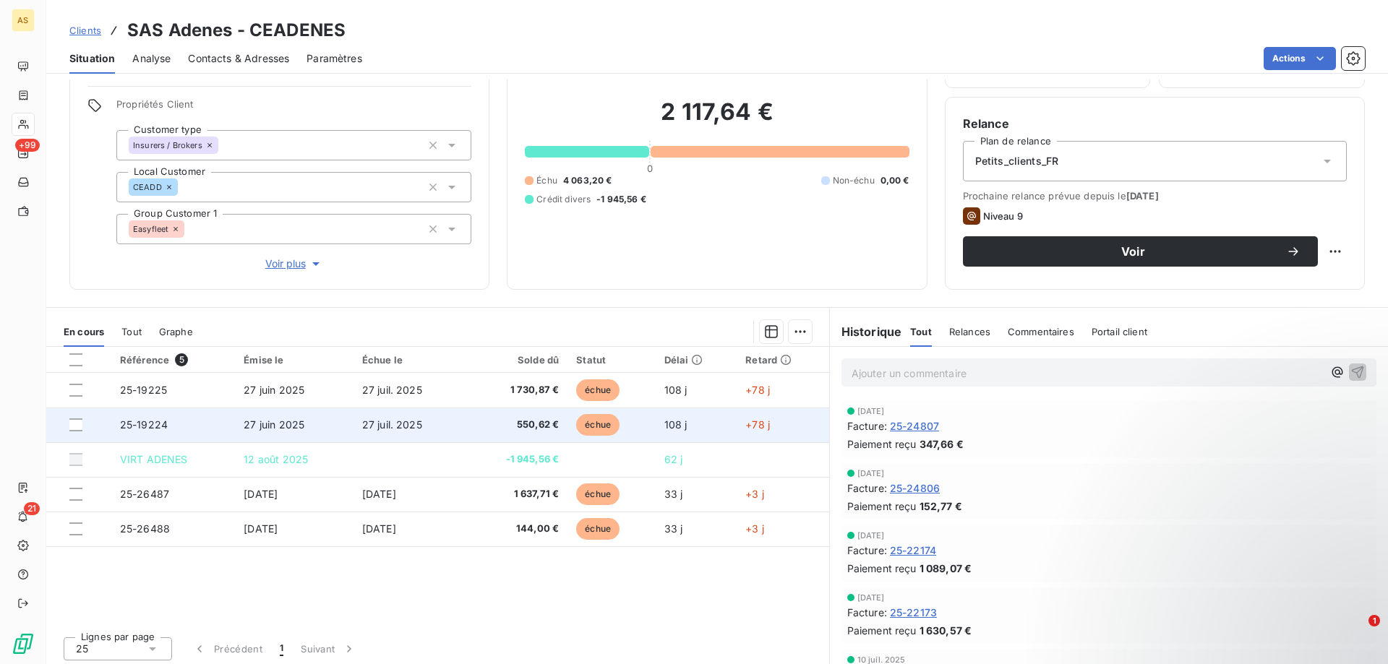
scroll to position [97, 0]
